Goal: Task Accomplishment & Management: Complete application form

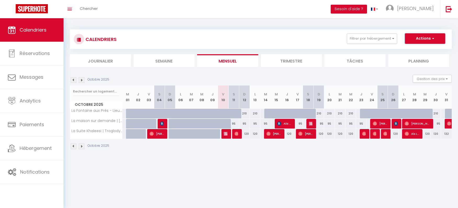
click at [438, 33] on button "Actions" at bounding box center [425, 38] width 40 height 10
click at [411, 50] on link "Nouvelle réservation" at bounding box center [419, 51] width 45 height 8
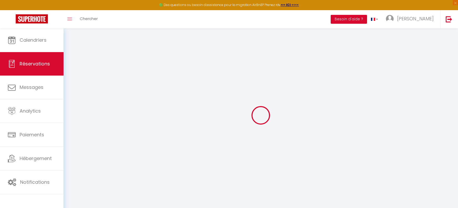
select select
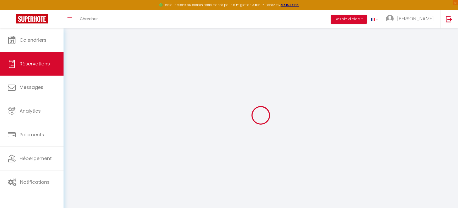
select select
checkbox input "false"
select select
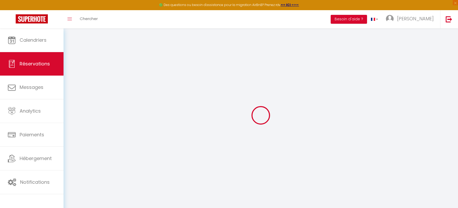
select select
checkbox input "false"
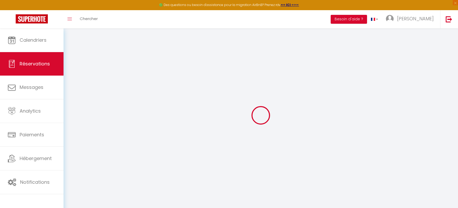
select select
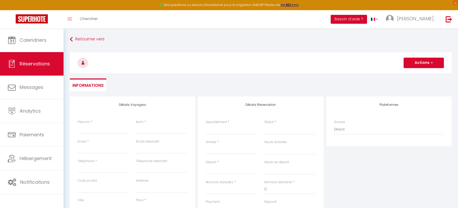
select select
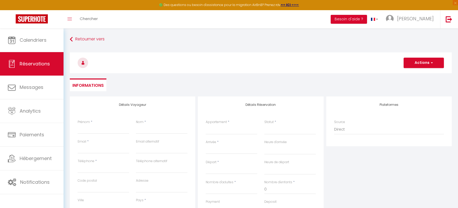
select select
checkbox input "false"
select select
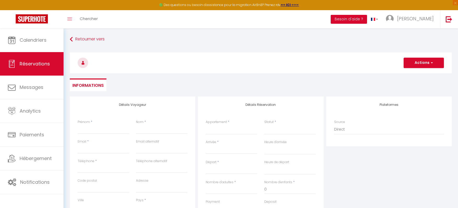
select select
checkbox input "false"
select select
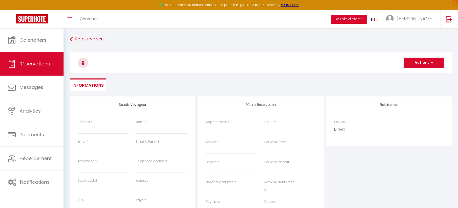
select select
click at [90, 129] on input "Prénom" at bounding box center [103, 129] width 51 height 9
paste input "Stephanie Chesneau"
type input "Stephanie Chesneau"
select select
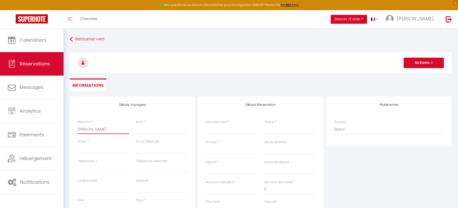
select select
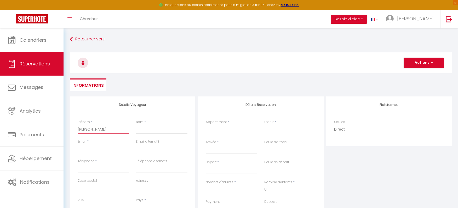
select select
checkbox input "false"
click at [105, 130] on input "Stephanie Chesneau" at bounding box center [103, 129] width 51 height 9
type input "Stephanie"
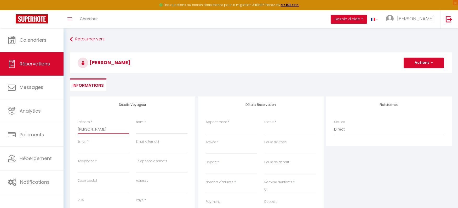
select select
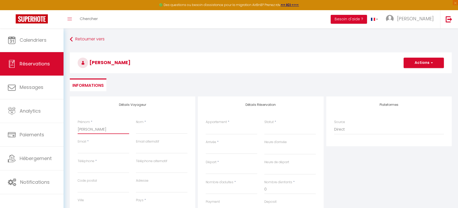
select select
checkbox input "false"
type input "Stephanie"
select select
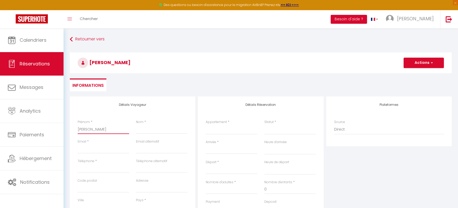
select select
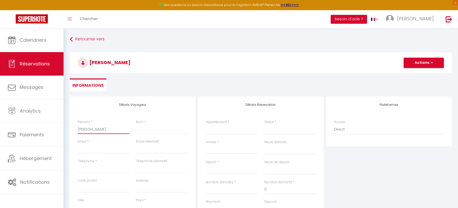
select select
checkbox input "false"
click at [85, 127] on input "Stephanie" at bounding box center [103, 129] width 51 height 9
type input "Stphanie"
select select
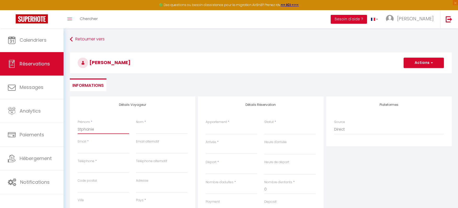
select select
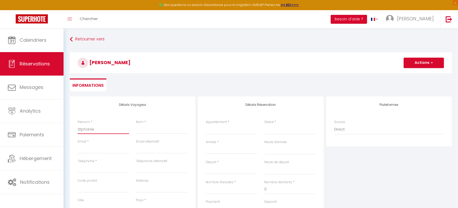
select select
checkbox input "false"
type input "Stéphanie"
select select
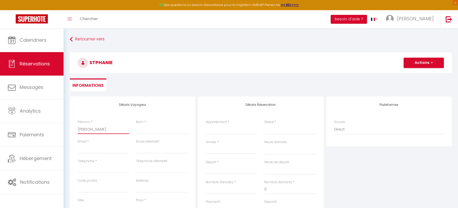
select select
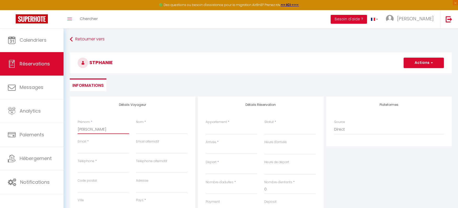
checkbox input "false"
type input "Stéphanie"
select select
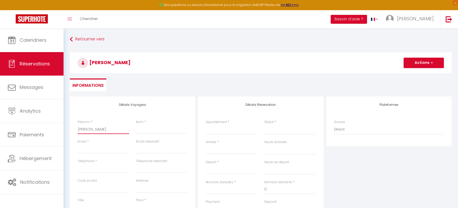
select select
checkbox input "false"
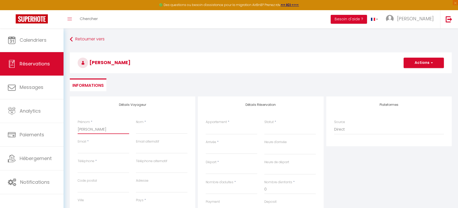
type input "Stéphanie"
click at [154, 128] on input "Nom" at bounding box center [161, 129] width 51 height 9
paste input "Chesneau"
type input "Chesneau"
select select
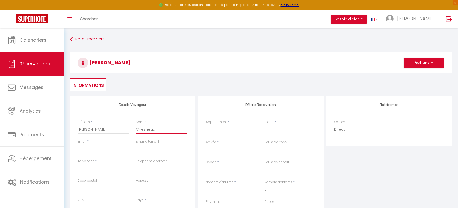
select select
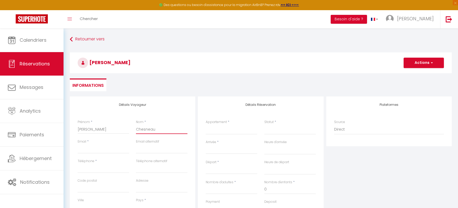
select select
checkbox input "false"
type input "Chesneau"
click at [155, 167] on input "Téléphone alternatif" at bounding box center [161, 168] width 51 height 9
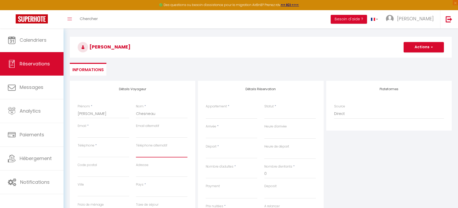
scroll to position [16, 0]
click at [98, 150] on input "Téléphone" at bounding box center [103, 152] width 51 height 9
paste input "+33622786961"
type input "+33622786961"
select select
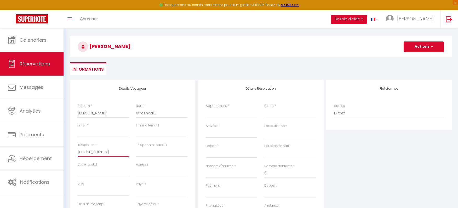
select select
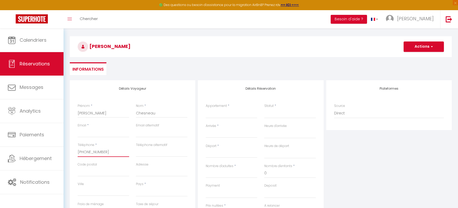
select select
checkbox input "false"
type input "+33622786961"
click at [143, 189] on select "France Portugal Afghanistan Albania Algeria American Samoa Andorra Angola Angui…" at bounding box center [161, 192] width 51 height 10
click at [136, 187] on select "France Portugal Afghanistan Albania Algeria American Samoa Andorra Angola Angui…" at bounding box center [161, 192] width 51 height 10
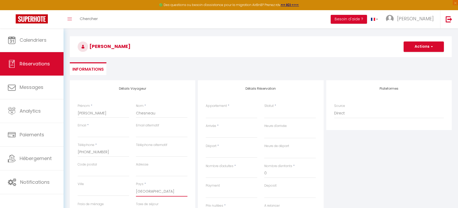
select select "FR"
select select
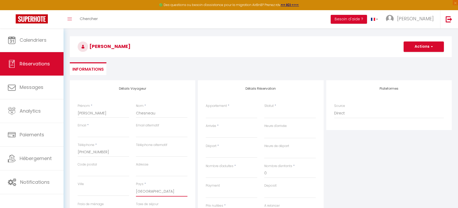
select select
checkbox input "false"
click at [101, 132] on input "Email client" at bounding box center [103, 132] width 51 height 9
paste input "stephanie.chesneau2@gmail.com"
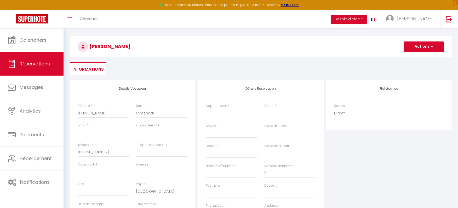
type input "stephanie.chesneau2@gmail.com"
select select
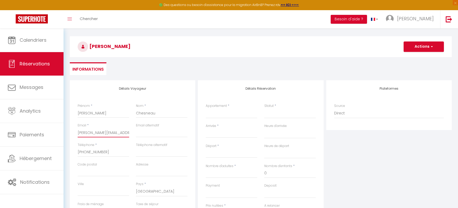
select select
checkbox input "false"
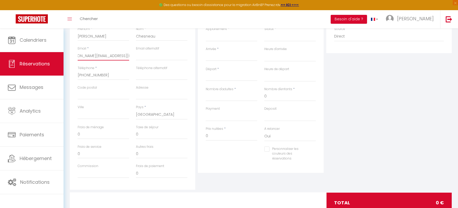
scroll to position [94, 0]
type input "stephanie.chesneau2@gmail.com"
drag, startPoint x: 91, startPoint y: 153, endPoint x: 66, endPoint y: 152, distance: 24.6
click at [66, 152] on div "Détails Voyageur Prénom * Stéphanie Nom * Chesneau Email * stephanie.chesneau2@…" at bounding box center [260, 111] width 388 height 217
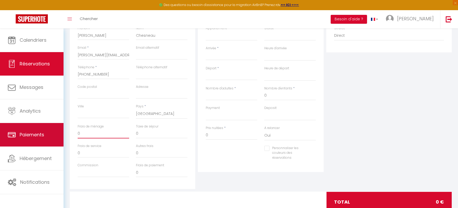
drag, startPoint x: 84, startPoint y: 134, endPoint x: 63, endPoint y: 129, distance: 21.5
click at [63, 129] on div "Retourner vers Stéphanie Chesneau Actions Enregistrer Actions Enregistrer Aperç…" at bounding box center [260, 80] width 394 height 292
type input "2"
select select
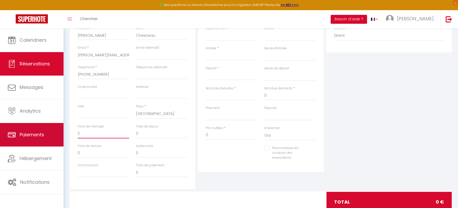
select select
checkbox input "false"
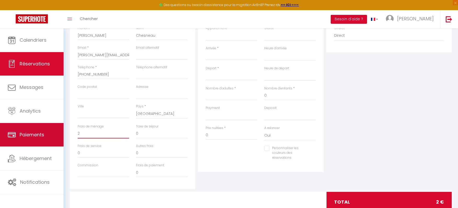
type input "20"
select select
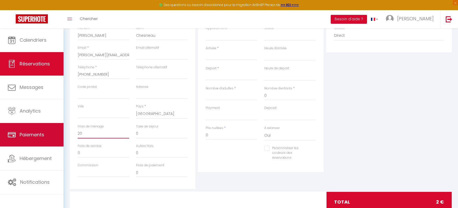
select select
checkbox input "false"
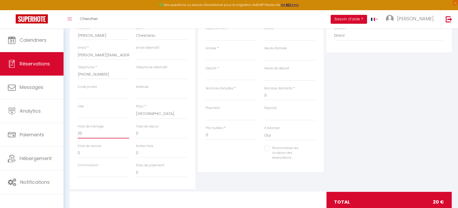
type input "20"
click at [220, 174] on div "Détails Réservation Appartement * La Fontaine aux Prés - Lieu magique et fantas…" at bounding box center [260, 96] width 128 height 187
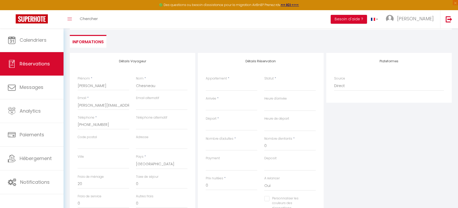
scroll to position [43, 0]
click at [239, 83] on select "La Fontaine aux Prés - Lieu magique et fantastique La maison sur demande | Harr…" at bounding box center [231, 87] width 51 height 10
select select "77571"
click at [206, 82] on select "La Fontaine aux Prés - Lieu magique et fantastique La maison sur demande | Harr…" at bounding box center [231, 87] width 51 height 10
select select
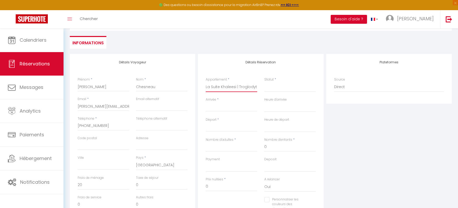
select select
checkbox input "false"
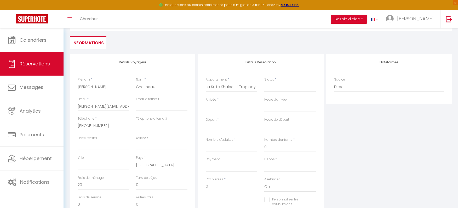
select select
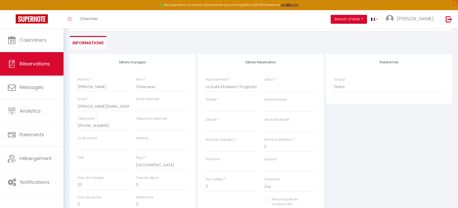
checkbox input "false"
click at [93, 88] on input "Stéphanie" at bounding box center [103, 86] width 51 height 9
paste input "Mélanie PESSIOT"
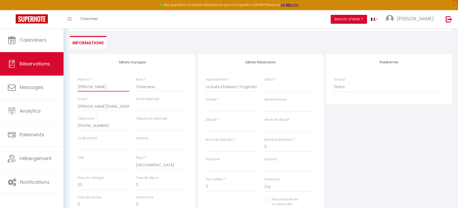
type input "Mélanie PESSIOT"
select select
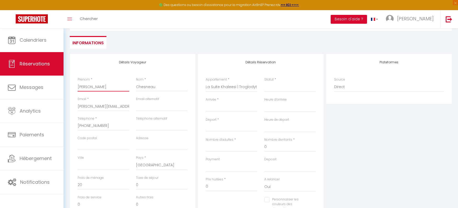
select select
checkbox input "false"
drag, startPoint x: 93, startPoint y: 86, endPoint x: 145, endPoint y: 86, distance: 52.2
click at [145, 86] on div "Prénom * Mélanie PESSIOT Nom * Chesneau" at bounding box center [132, 87] width 117 height 20
type input "Mélanie"
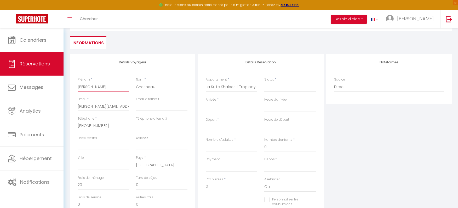
select select
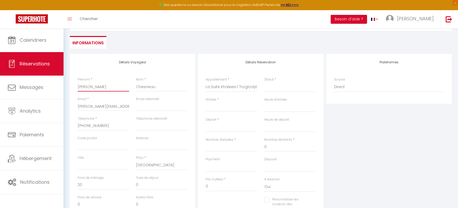
checkbox input "false"
type input "Mélanie"
select select
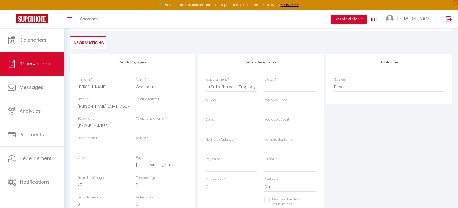
select select
checkbox input "false"
type input "Mélanie"
click at [150, 88] on input "Chesneau" at bounding box center [161, 86] width 51 height 9
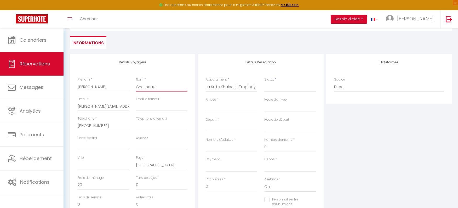
click at [150, 88] on input "Chesneau" at bounding box center [161, 86] width 51 height 9
paste input "PESSIOT"
type input "PESSIOT"
select select
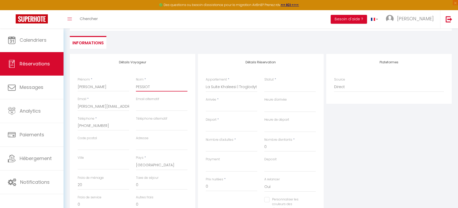
select select
checkbox input "false"
click at [140, 87] on input "PESSIOT" at bounding box center [161, 86] width 51 height 9
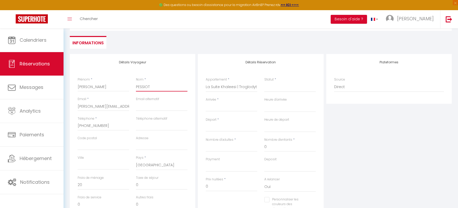
type input "PEESSIOT"
select select
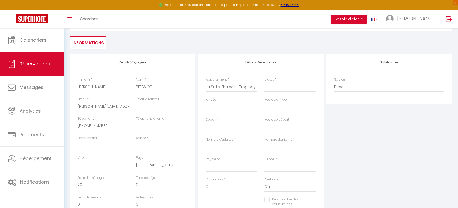
select select
checkbox input "false"
type input "PESESSIOT"
select select
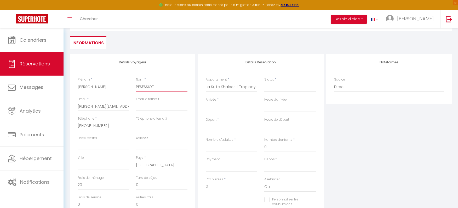
select select
checkbox input "false"
type input "PEESSIOT"
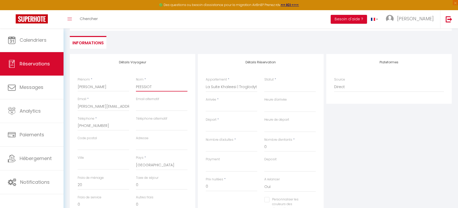
select select
drag, startPoint x: 85, startPoint y: 89, endPoint x: 68, endPoint y: 88, distance: 17.2
click at [66, 88] on div "Retourner vers Mélanie Pessiot Actions Enregistrer Actions Enregistrer Aperçu e…" at bounding box center [260, 132] width 394 height 292
click at [96, 125] on input "+33622786961" at bounding box center [103, 125] width 51 height 9
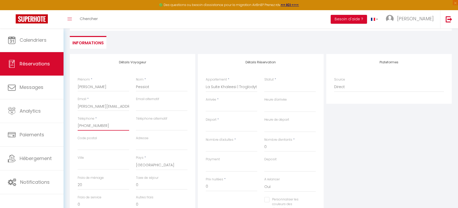
paste input "0670901548"
click at [108, 106] on input "stephanie.chesneau2@gmail.com" at bounding box center [103, 106] width 51 height 9
paste input "melaniepessiot@yahoo.fr"
click at [330, 115] on div "Plateformes Source Direct Airbnb.com Booking.com Chalet montagne Expedia Gite d…" at bounding box center [389, 147] width 128 height 187
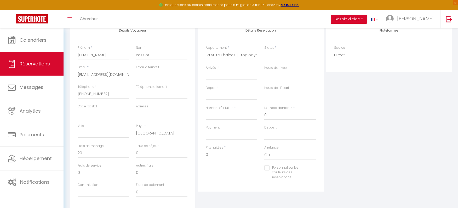
scroll to position [75, 0]
click at [279, 53] on select "Confirmé Non Confirmé Annulé Annulé par le voyageur No Show Request" at bounding box center [289, 54] width 51 height 10
click at [264, 49] on select "Confirmé Non Confirmé Annulé Annulé par le voyageur No Show Request" at bounding box center [289, 54] width 51 height 10
click at [235, 130] on select "OK KO" at bounding box center [231, 134] width 51 height 10
click at [206, 129] on select "OK KO" at bounding box center [231, 134] width 51 height 10
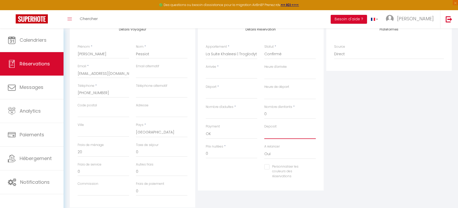
click at [267, 138] on select "OK KO" at bounding box center [289, 134] width 51 height 10
click at [264, 129] on select "OK KO" at bounding box center [289, 134] width 51 height 10
click at [229, 75] on input "Arrivée" at bounding box center [231, 74] width 51 height 7
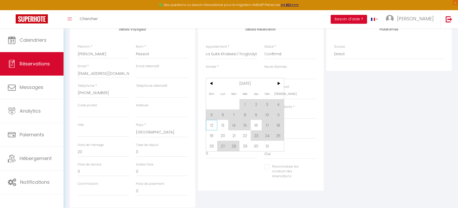
click at [211, 126] on span "12" at bounding box center [211, 125] width 11 height 10
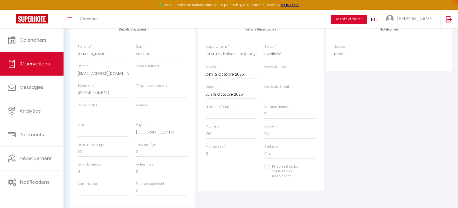
click at [271, 75] on select "00:00 00:30 01:00 01:30 02:00 02:30 03:00 03:30 04:00 04:30 05:00 05:30 06:00 0…" at bounding box center [289, 74] width 51 height 10
click at [264, 69] on select "00:00 00:30 01:00 01:30 02:00 02:30 03:00 03:30 04:00 04:30 05:00 05:30 06:00 0…" at bounding box center [289, 74] width 51 height 10
click at [274, 95] on select "00:00 00:30 01:00 01:30 02:00 02:30 03:00 03:30 04:00 04:30 05:00 05:30 06:00 0…" at bounding box center [289, 95] width 51 height 10
click at [264, 90] on select "00:00 00:30 01:00 01:30 02:00 02:30 03:00 03:30 04:00 04:30 05:00 05:30 06:00 0…" at bounding box center [289, 95] width 51 height 10
click at [230, 115] on input "Nombre d'adultes" at bounding box center [231, 114] width 51 height 9
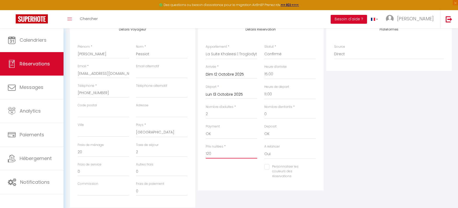
click at [213, 155] on input "120" at bounding box center [231, 153] width 51 height 9
click at [216, 158] on input "150" at bounding box center [231, 153] width 51 height 9
click at [220, 166] on div "Personnaliser les couleurs des réservations #D7092E" at bounding box center [260, 175] width 117 height 20
drag, startPoint x: 87, startPoint y: 152, endPoint x: 66, endPoint y: 153, distance: 21.2
click at [66, 153] on div "Retourner vers Mélanie Pessiot Actions Enregistrer Actions Enregistrer Aperçu e…" at bounding box center [260, 99] width 394 height 292
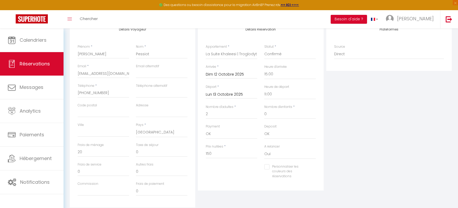
click at [237, 178] on div "Personnaliser les couleurs des réservations #D7092E" at bounding box center [260, 175] width 117 height 20
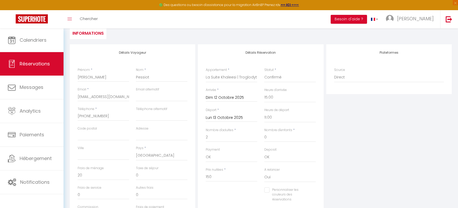
scroll to position [33, 0]
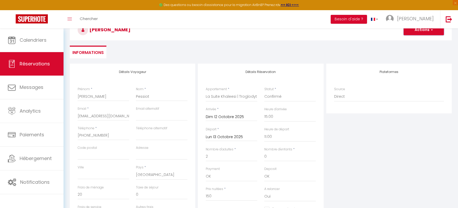
click at [420, 33] on button "Actions" at bounding box center [423, 30] width 40 height 10
click at [415, 44] on link "Enregistrer" at bounding box center [418, 41] width 41 height 7
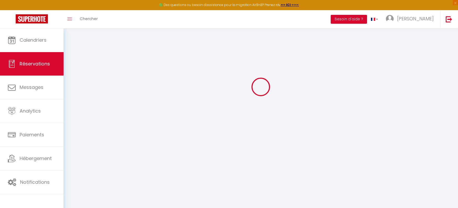
scroll to position [28, 0]
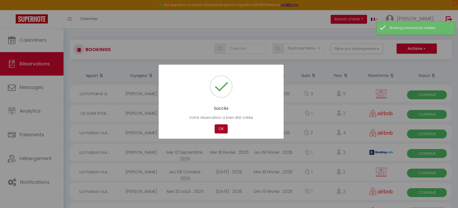
click at [220, 132] on button "OK" at bounding box center [220, 129] width 13 height 9
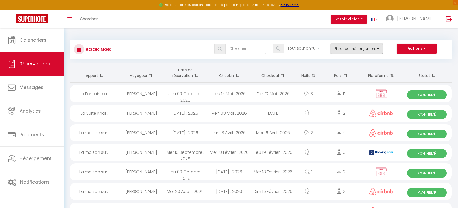
click at [345, 47] on button "Filtrer par hébergement" at bounding box center [356, 49] width 52 height 10
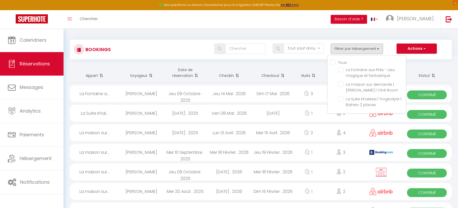
click at [353, 43] on div "Bookings Tous les statuts Annulé Confirmé Non Confirmé Tout sauf annulé No Show…" at bounding box center [261, 50] width 382 height 20
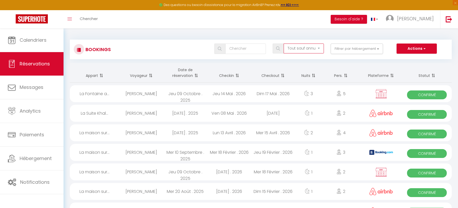
click at [295, 48] on select "Tous les statuts Annulé Confirmé Non Confirmé Tout sauf annulé No Show Request" at bounding box center [303, 49] width 40 height 10
drag, startPoint x: 298, startPoint y: 49, endPoint x: 289, endPoint y: 50, distance: 9.5
click at [298, 49] on select "Tous les statuts Annulé Confirmé Non Confirmé Tout sauf annulé No Show Request" at bounding box center [303, 49] width 40 height 10
click at [242, 50] on input "text" at bounding box center [245, 49] width 40 height 10
click at [242, 49] on input "text" at bounding box center [245, 49] width 40 height 10
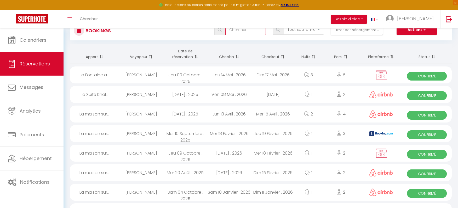
scroll to position [8, 0]
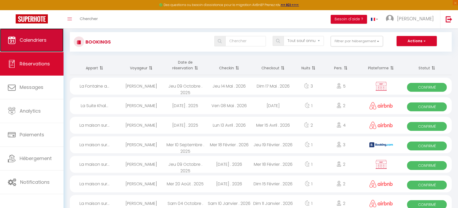
click at [31, 40] on span "Calendriers" at bounding box center [33, 40] width 27 height 7
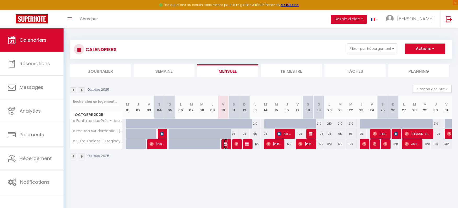
click at [224, 145] on img at bounding box center [226, 144] width 4 height 4
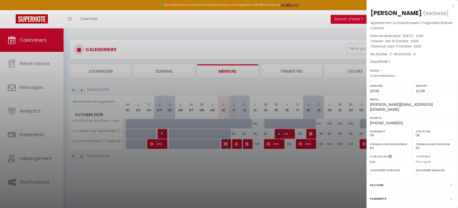
scroll to position [48, 0]
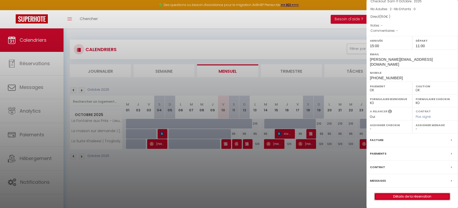
click at [392, 198] on link "Détails de la réservation" at bounding box center [411, 197] width 75 height 7
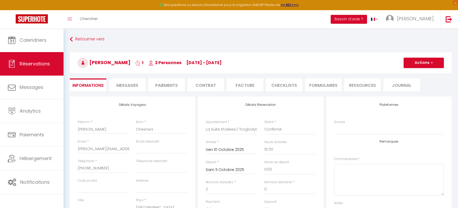
scroll to position [105, 0]
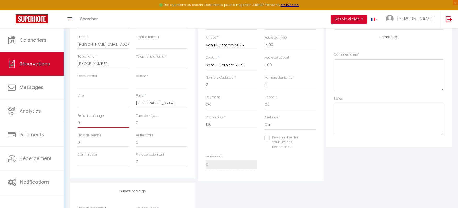
drag, startPoint x: 85, startPoint y: 118, endPoint x: 71, endPoint y: 116, distance: 14.0
click at [71, 116] on div "Détails Voyageur Prénom * Stéphanie Nom * Chesnea Email * stephanie.chesneau2@g…" at bounding box center [132, 85] width 125 height 187
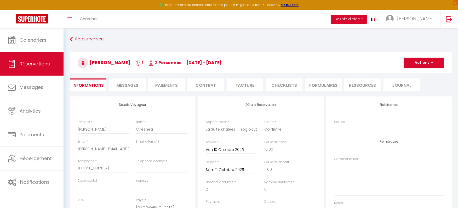
scroll to position [0, 0]
click at [431, 67] on button "Actions" at bounding box center [423, 63] width 40 height 10
click at [415, 73] on link "Enregistrer" at bounding box center [418, 74] width 41 height 7
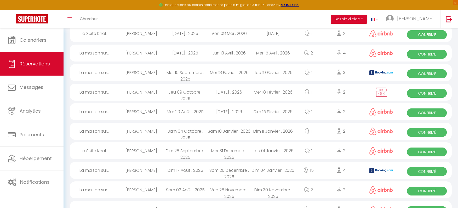
scroll to position [82, 0]
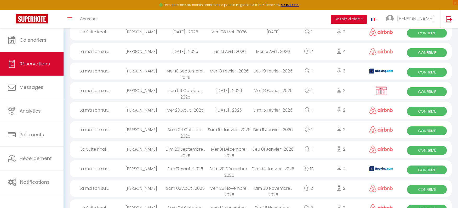
drag, startPoint x: 98, startPoint y: 82, endPoint x: 380, endPoint y: 83, distance: 281.6
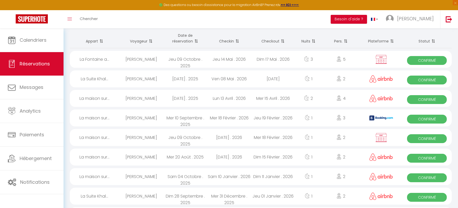
scroll to position [34, 0]
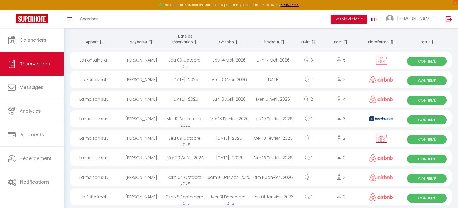
click at [93, 130] on div "La maison sur..." at bounding box center [95, 138] width 50 height 17
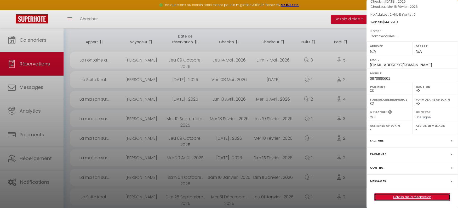
scroll to position [0, 0]
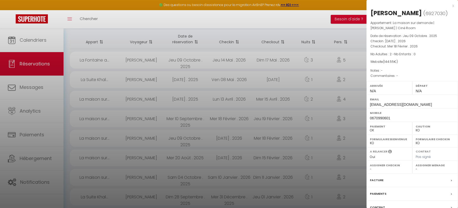
click at [447, 5] on div "x" at bounding box center [410, 6] width 88 height 6
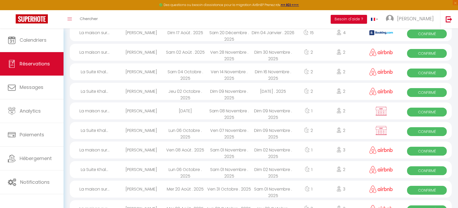
scroll to position [217, 0]
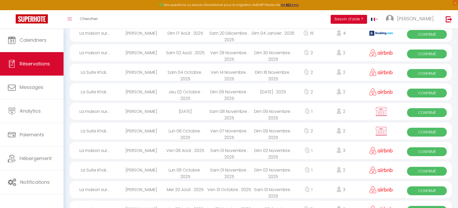
drag, startPoint x: 97, startPoint y: 105, endPoint x: 230, endPoint y: 107, distance: 132.7
click at [230, 107] on div "Sam 08 Novembre . 2025" at bounding box center [229, 111] width 44 height 17
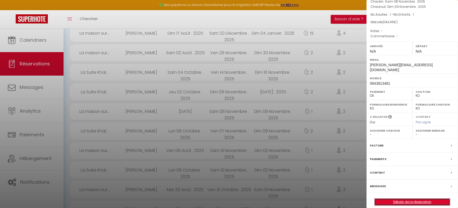
scroll to position [0, 0]
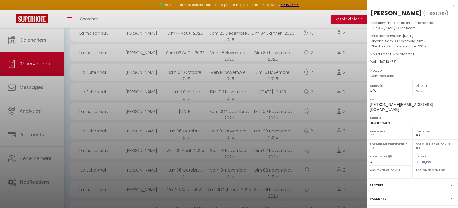
click at [447, 5] on div "x" at bounding box center [410, 6] width 88 height 6
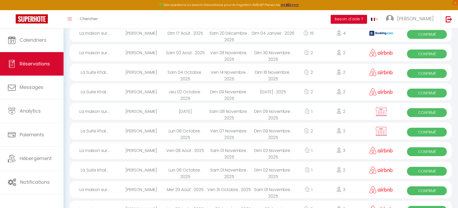
click at [166, 123] on div "Lun 06 Octobre . 2025" at bounding box center [185, 131] width 44 height 17
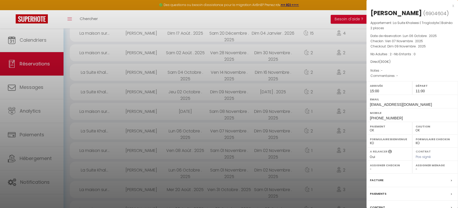
click at [447, 7] on div "x" at bounding box center [410, 6] width 88 height 6
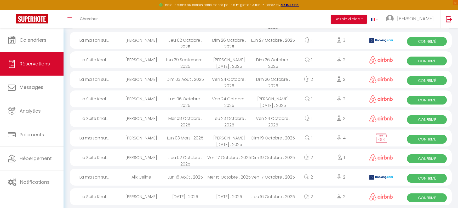
scroll to position [426, 0]
click at [159, 130] on div "[PERSON_NAME]" at bounding box center [141, 138] width 44 height 17
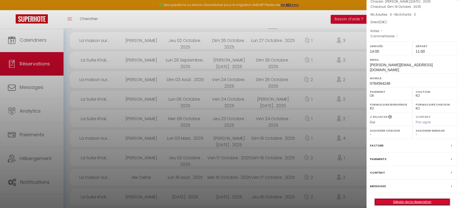
scroll to position [0, 0]
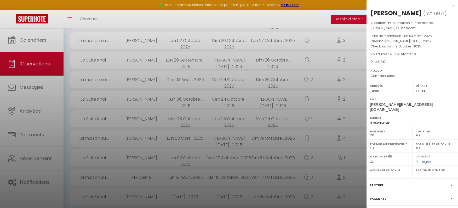
click at [447, 8] on div "x" at bounding box center [410, 6] width 88 height 6
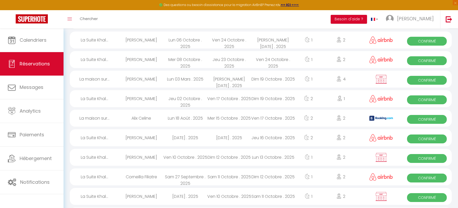
scroll to position [492, 0]
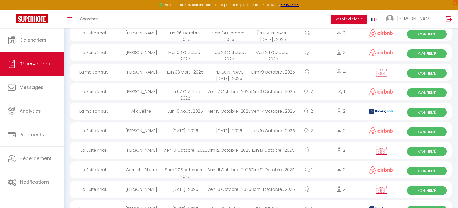
click at [167, 142] on div "Ven 10 Octobre . 2025" at bounding box center [185, 150] width 44 height 17
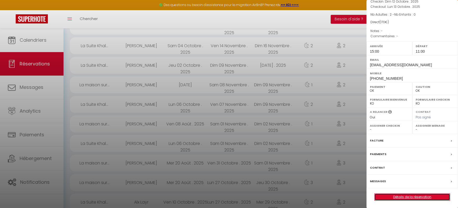
scroll to position [0, 0]
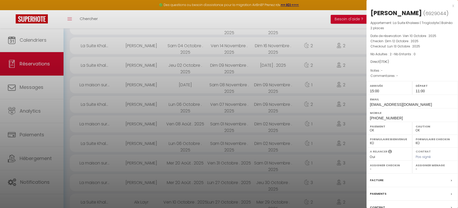
click at [446, 5] on div "x" at bounding box center [410, 6] width 88 height 6
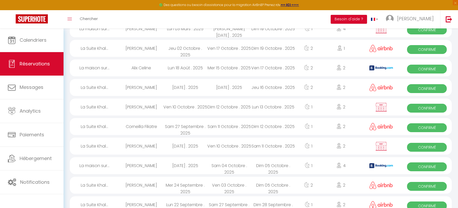
scroll to position [536, 0]
click at [175, 138] on div "[DATE] Octobre . 2025" at bounding box center [185, 146] width 44 height 17
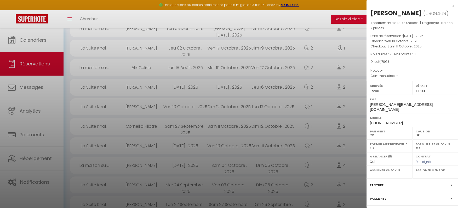
scroll to position [0, 0]
click at [448, 4] on div "x Stéphanie Chesnea ( 6909469 ) Appartement : La Suite Khaleesi | Troglodyte | …" at bounding box center [411, 127] width 91 height 254
click at [446, 5] on div "x" at bounding box center [410, 6] width 88 height 6
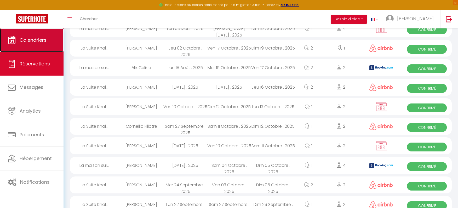
click at [20, 39] on span "Calendriers" at bounding box center [33, 40] width 27 height 7
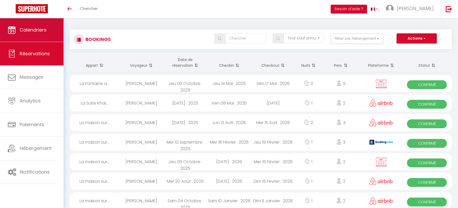
click at [55, 28] on link "Calendriers" at bounding box center [31, 30] width 63 height 24
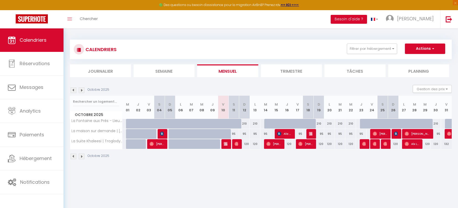
scroll to position [28, 0]
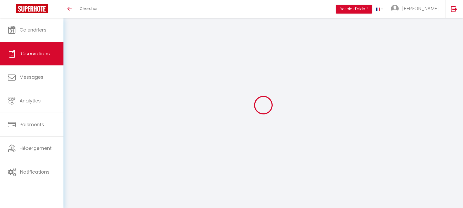
select select
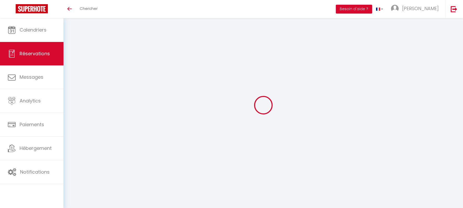
type input "Yoann"
type input "REIFT"
type input "theneo13@gmail.com"
type input "0670990601"
type input "28300"
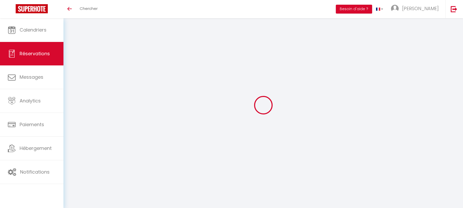
type input "3 Impasse des ouches"
type input "Bailleau l'évêque"
select select "FR"
select select "50005"
select select "1"
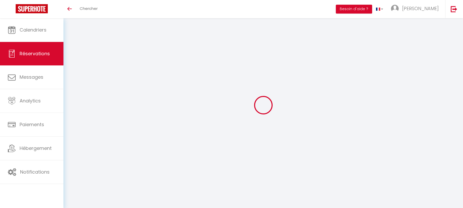
type input "Mar 17 Février 2026"
select select
type input "Mer 18 Février 2026"
select select
type input "2"
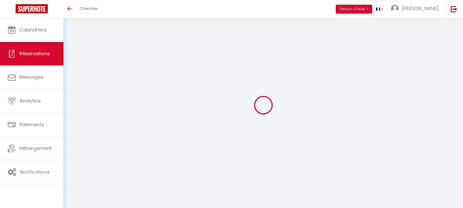
select select "10"
select select
type input "107.35"
checkbox input "false"
type input "0"
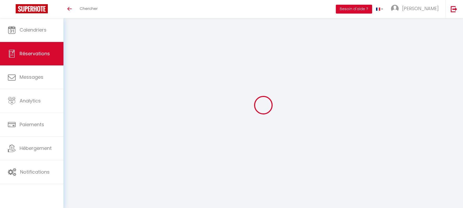
select select "69"
type input "0"
select select
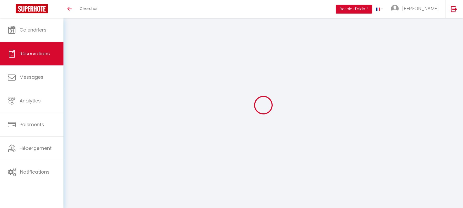
select select
select select "12"
select select "14"
checkbox input "false"
select select
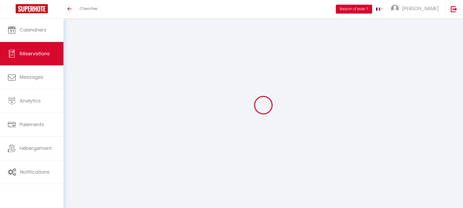
select select
checkbox input "false"
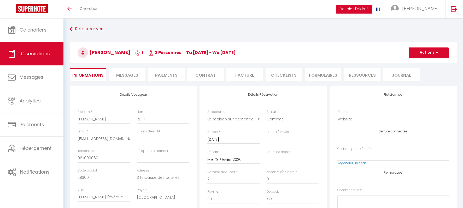
select select
checkbox input "false"
type input "35"
type input "2.2"
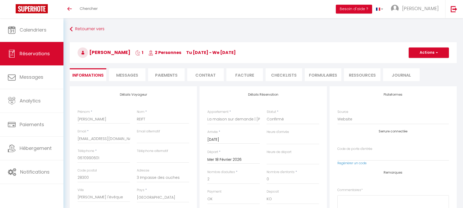
select select
checkbox input "false"
select select
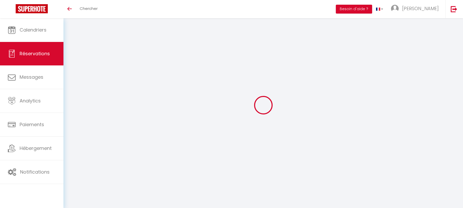
type input "[PERSON_NAME]"
type input "Laroche"
type input "[PERSON_NAME][EMAIL_ADDRESS][DOMAIN_NAME]"
type input "0643813481"
type input "72150"
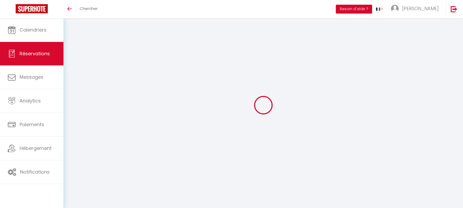
type input "3 Rue des Quatre Vents"
type input "Saint-Pierre-du-Lorouër"
select select "FR"
select select "50005"
select select "1"
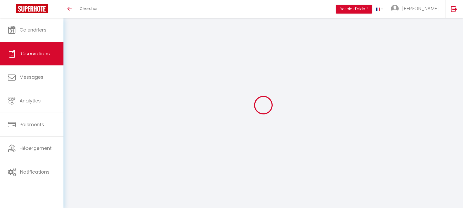
type input "Sam 08 Novembre 2025"
select select
type input "Dim 09 Novembre 2025"
select select
type input "1"
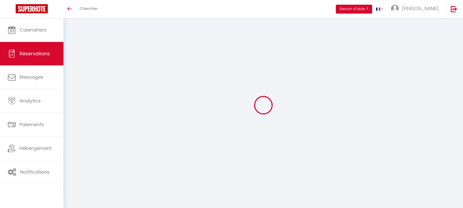
type input "1"
select select "12"
select select
type input "107.35"
checkbox input "false"
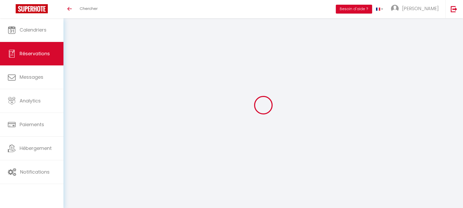
type input "0"
select select "69"
type input "0"
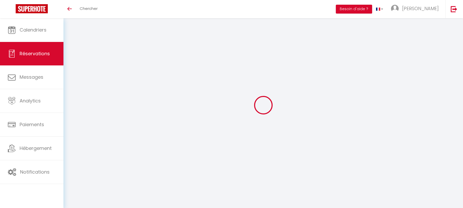
select select
select select "14"
checkbox input "false"
select select
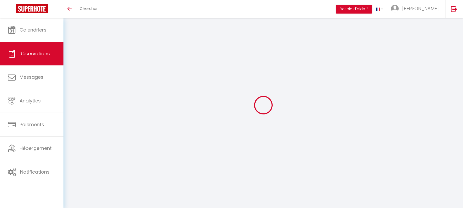
select select
checkbox input "false"
select select
checkbox input "false"
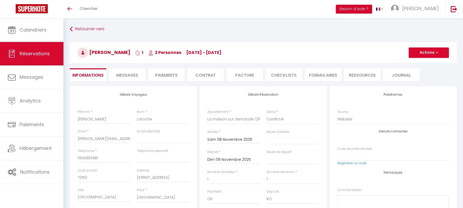
type input "35"
type input "1.1"
select select
checkbox input "false"
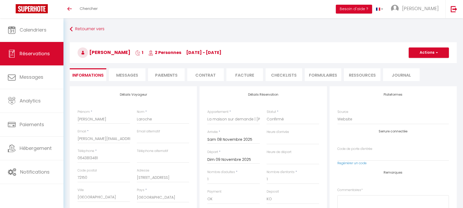
select select
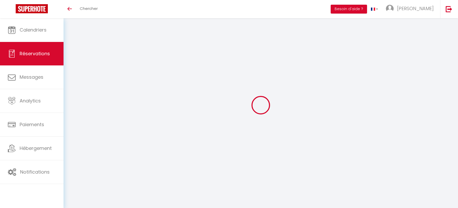
select select
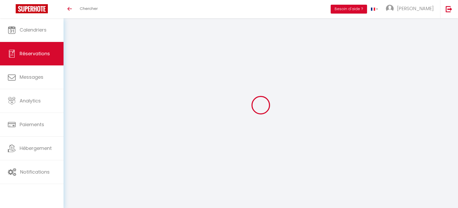
type input "[PERSON_NAME]"
type input "Rolland"
type input "[EMAIL_ADDRESS][DOMAIN_NAME]"
type input "[PHONE_NUMBER]"
select select "FR"
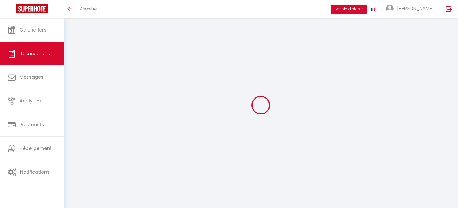
select select "77571"
select select "1"
type input "Ven 07 Novembre 2025"
select select
type input "Dim 09 Novembre 2025"
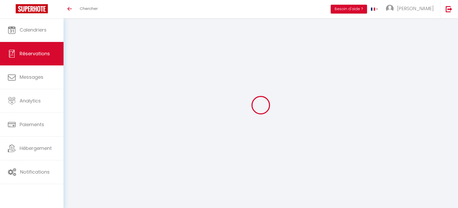
select select
type input "2"
select select "12"
select select
type input "300"
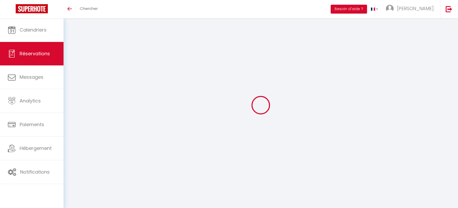
checkbox input "false"
type input "0"
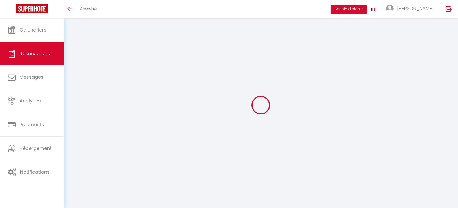
select select
select select "15"
checkbox input "false"
select select
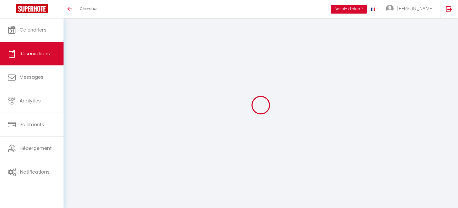
select select
checkbox input "false"
select select
checkbox input "false"
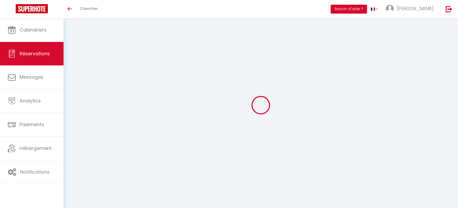
select select
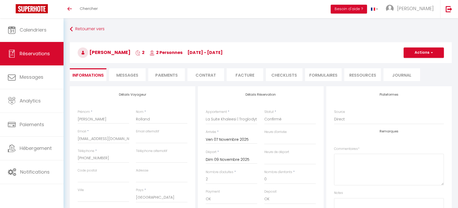
checkbox input "false"
select select "15:00"
select select "11:00"
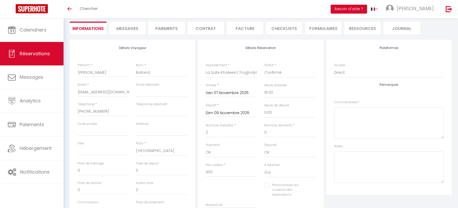
scroll to position [49, 0]
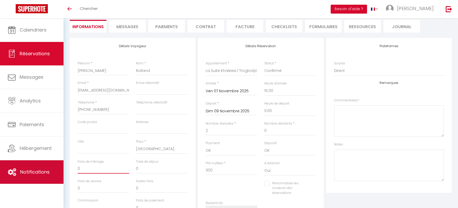
drag, startPoint x: 98, startPoint y: 168, endPoint x: 59, endPoint y: 168, distance: 39.7
click at [59, 168] on div "🟢 Des questions ou besoin d'assistance pour la migration AirBnB? Prenez rdv >>>…" at bounding box center [229, 152] width 458 height 365
type input "2"
checkbox input "false"
type input "20"
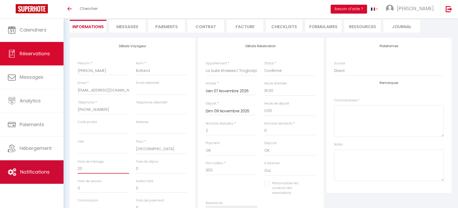
checkbox input "false"
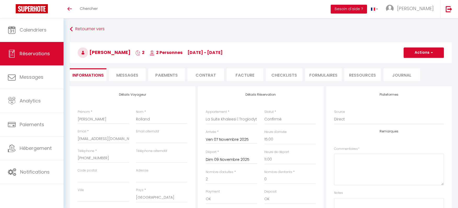
type input "20"
click at [422, 52] on button "Actions" at bounding box center [423, 53] width 40 height 10
click at [411, 65] on link "Enregistrer" at bounding box center [418, 64] width 41 height 7
checkbox input "false"
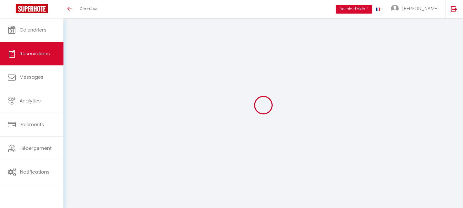
select select
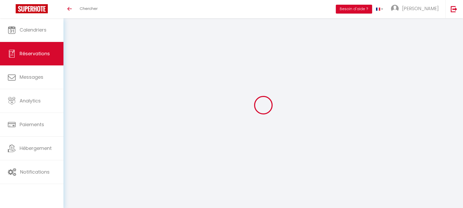
select select
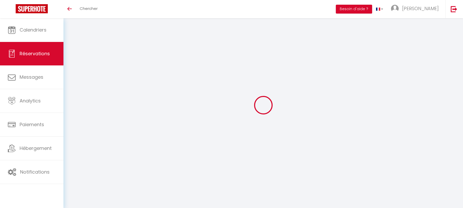
select select
checkbox input "false"
type input "[PERSON_NAME]"
type input "Dosset"
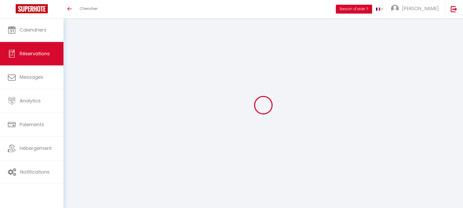
type input "[PERSON_NAME][EMAIL_ADDRESS][DOMAIN_NAME]"
type input "0784564248"
select select
select select "50005"
select select "1"
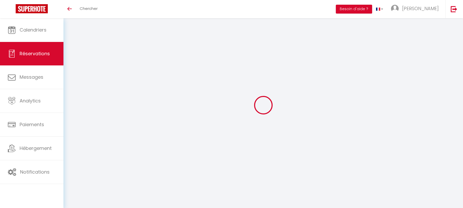
type input "Sam 18 Octobre 2025"
select select
type input "Dim 19 Octobre 2025"
select select
type input "4"
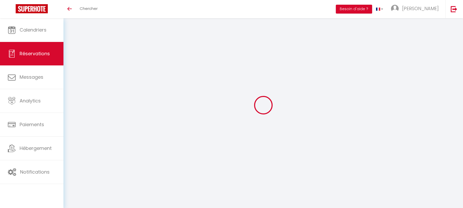
select select "12"
select select
checkbox input "false"
type input "0"
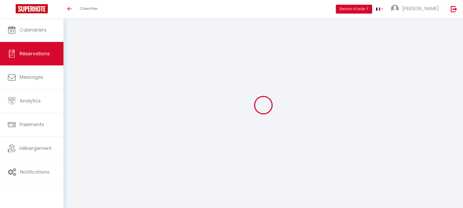
type input "0"
select select
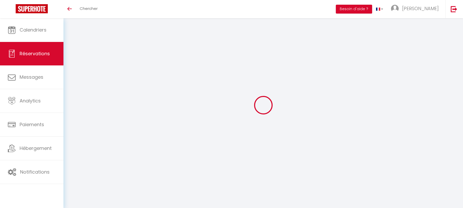
select select "14"
checkbox input "false"
select select
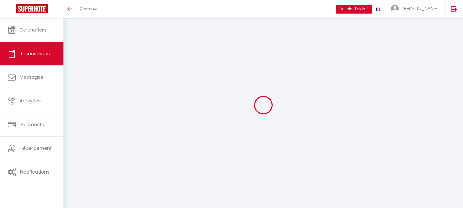
checkbox input "false"
select select
checkbox input "false"
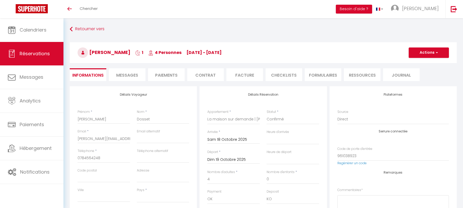
select select
checkbox input "false"
select select
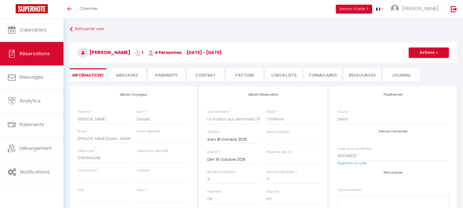
select select
checkbox input "false"
select select
checkbox input "false"
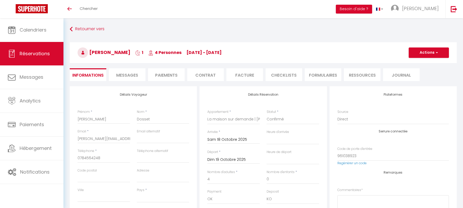
select select "14:00"
select select "11:00"
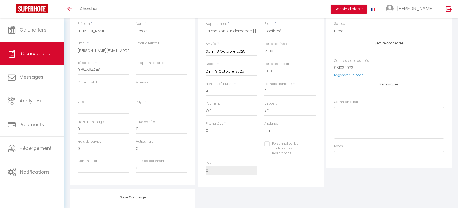
scroll to position [85, 0]
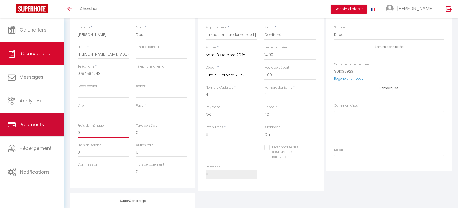
drag, startPoint x: 94, startPoint y: 134, endPoint x: 57, endPoint y: 133, distance: 36.6
click at [57, 133] on div "🟢 Des questions ou besoin d'assistance pour la migration AirBnB? Prenez rdv >>>…" at bounding box center [229, 116] width 458 height 365
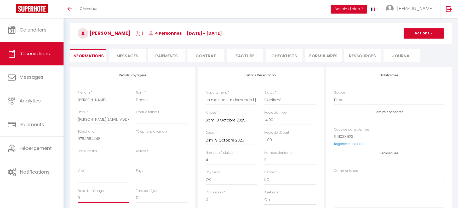
scroll to position [20, 0]
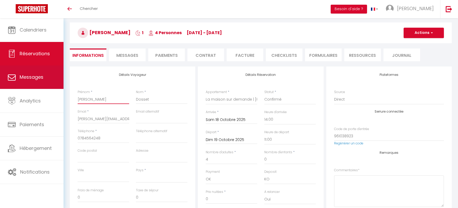
drag, startPoint x: 111, startPoint y: 100, endPoint x: 51, endPoint y: 88, distance: 61.1
click at [51, 88] on div "🟢 Des questions ou besoin d'assistance pour la migration AirBnB? Prenez rdv >>>…" at bounding box center [229, 180] width 458 height 365
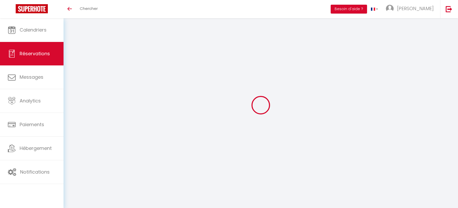
select select
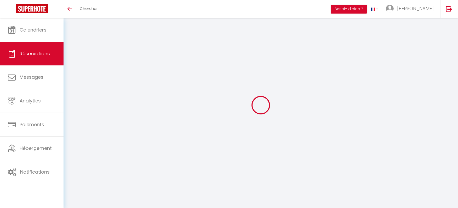
type input "[PERSON_NAME]"
type input "Pessiot"
type input "[EMAIL_ADDRESS][DOMAIN_NAME]"
type input "[PHONE_NUMBER]"
select select "FR"
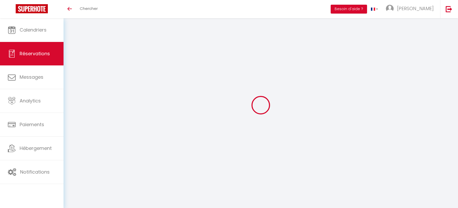
select select "77571"
select select "1"
type input "Dim 12 Octobre 2025"
select select
type input "Lun 13 Octobre 2025"
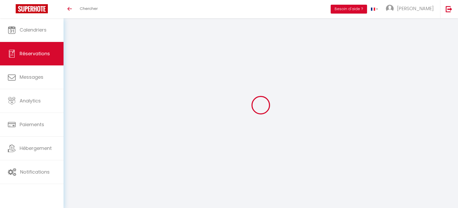
select select
type input "2"
select select "12"
select select
type input "150"
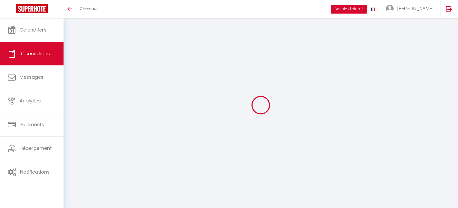
checkbox input "false"
type input "0"
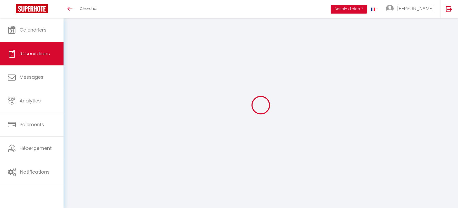
select select
select select "15"
checkbox input "false"
select select
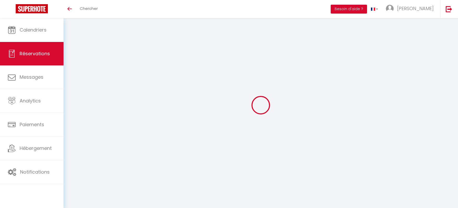
select select
checkbox input "false"
select select
checkbox input "false"
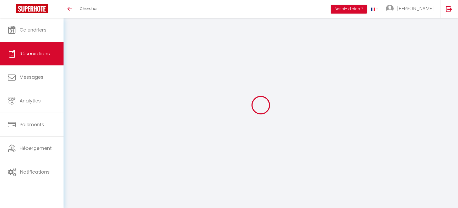
select select
checkbox input "false"
type input "20"
select select
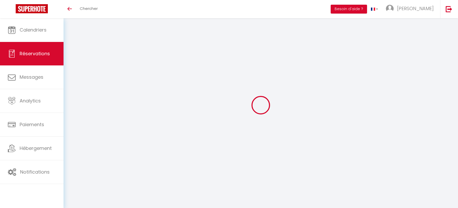
select select
checkbox input "false"
select select "15:00"
select select "11:00"
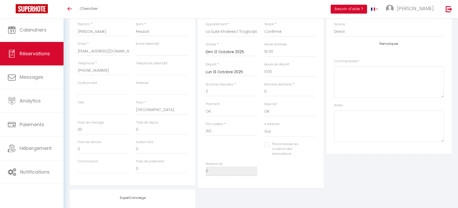
scroll to position [88, 0]
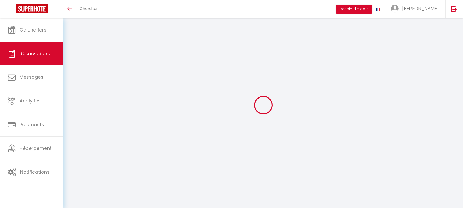
select select
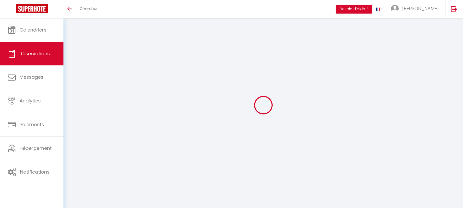
type input "Stéphanie"
type input "Chesnea"
type input "stephanie.chesneau2@gmail.com"
type input "+33622786961"
select select "FR"
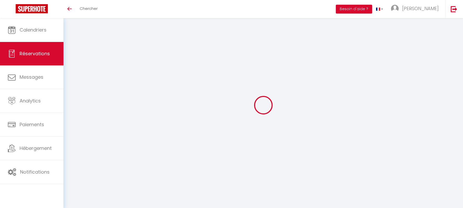
select select "77571"
select select "1"
type input "Ven 10 Octobre 2025"
select select
type input "Sam 11 Octobre 2025"
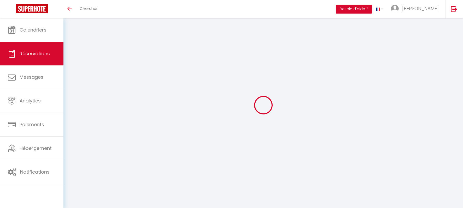
select select
type input "2"
select select "12"
select select
type input "150"
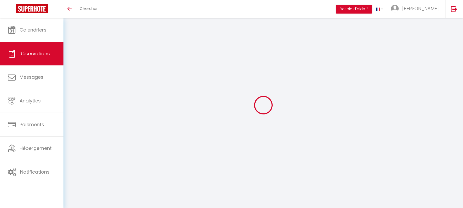
checkbox input "false"
type input "20"
type input "0"
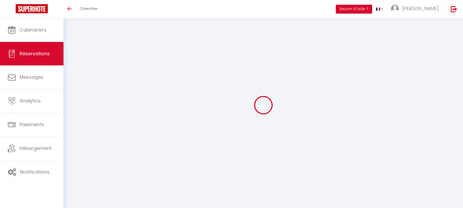
select select
select select "15"
checkbox input "false"
select select
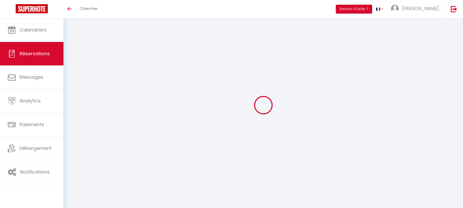
select select
checkbox input "false"
select select
checkbox input "false"
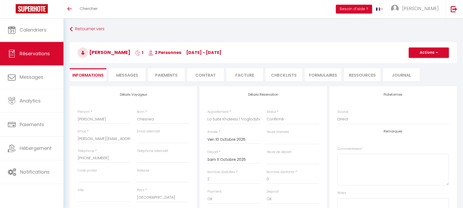
type input "20"
select select
checkbox input "false"
select select "15:00"
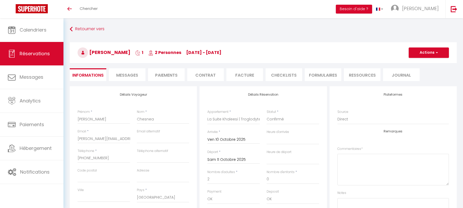
select select "11:00"
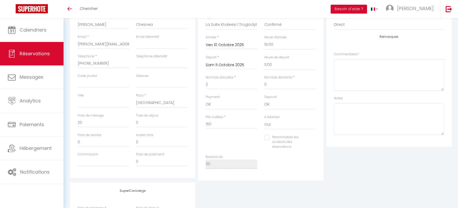
scroll to position [95, 0]
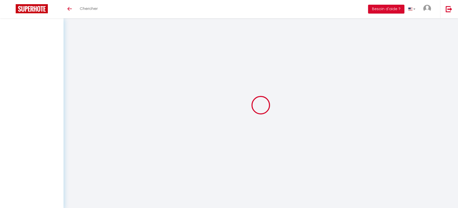
select select
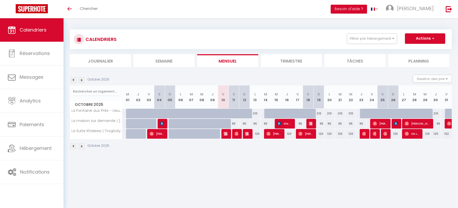
click at [226, 125] on div at bounding box center [227, 127] width 11 height 10
type input "95"
type input "Ven 10 Octobre 2025"
type input "Sam 11 Octobre 2025"
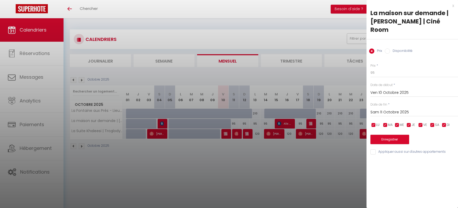
drag, startPoint x: 386, startPoint y: 44, endPoint x: 386, endPoint y: 51, distance: 7.1
click at [386, 49] on input "Disponibilité" at bounding box center [387, 51] width 5 height 5
radio input "true"
radio input "false"
click at [385, 136] on button "Enregistrer" at bounding box center [389, 140] width 39 height 9
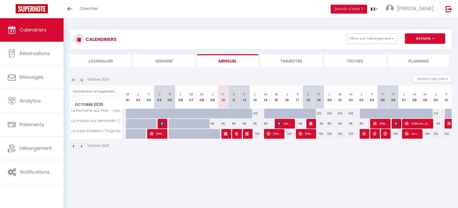
click at [207, 124] on tr "La maison sur demande | [PERSON_NAME] | Ciné Room 95 95 95 95 [PERSON_NAME] 95 …" at bounding box center [261, 124] width 382 height 10
click at [194, 126] on div at bounding box center [195, 127] width 11 height 10
select select "1"
type input "[DATE] Octobre 2025"
type input "Mer 08 Octobre 2025"
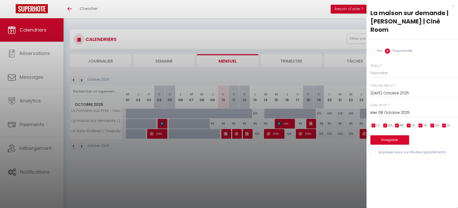
click at [451, 7] on div "x" at bounding box center [410, 6] width 88 height 6
select select
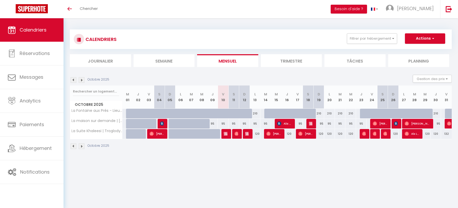
click at [196, 125] on div "95" at bounding box center [201, 124] width 11 height 10
select select "1"
type input "Mer 08 Octobre 2025"
type input "Jeu 09 Octobre 2025"
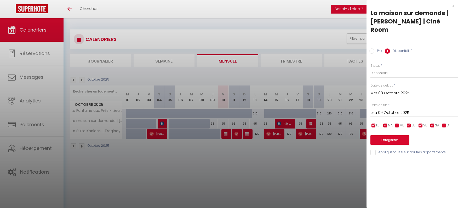
click at [392, 110] on input "Jeu 09 Octobre 2025" at bounding box center [414, 113] width 88 height 7
click at [453, 7] on div "x" at bounding box center [410, 6] width 88 height 6
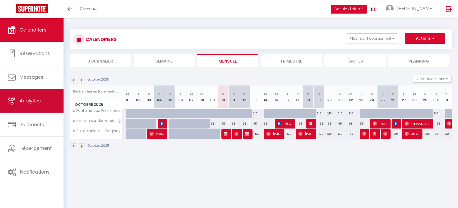
click at [29, 99] on span "Analytics" at bounding box center [30, 101] width 21 height 7
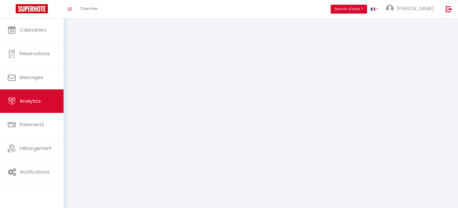
select select "2025"
select select "10"
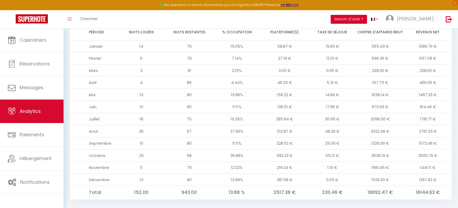
scroll to position [602, 0]
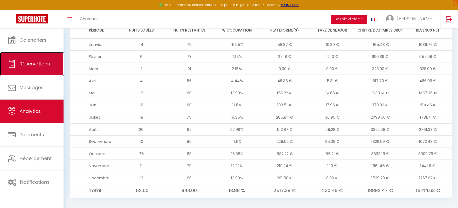
click at [29, 68] on link "Réservations" at bounding box center [31, 64] width 63 height 24
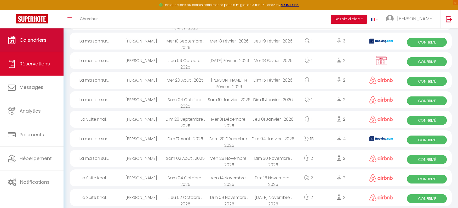
scroll to position [602, 0]
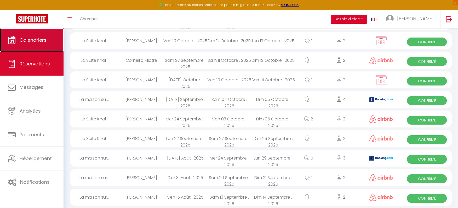
click at [42, 41] on span "Calendriers" at bounding box center [33, 40] width 27 height 7
